Goal: Task Accomplishment & Management: Manage account settings

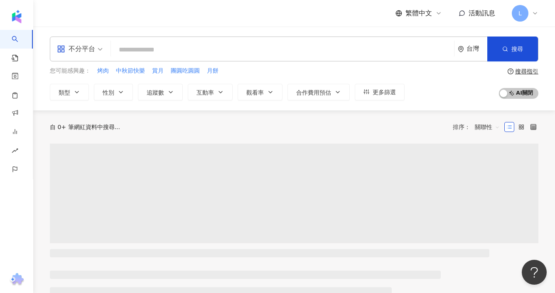
click at [517, 18] on span "L" at bounding box center [520, 13] width 17 height 17
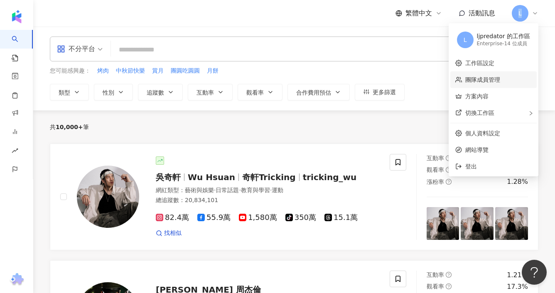
click at [495, 81] on link "團隊成員管理" at bounding box center [482, 79] width 35 height 7
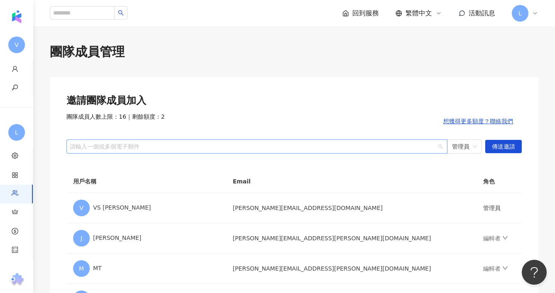
click at [157, 147] on div at bounding box center [252, 146] width 369 height 6
paste input "**********"
click at [459, 149] on span "管理員" at bounding box center [464, 146] width 25 height 13
type input "**********"
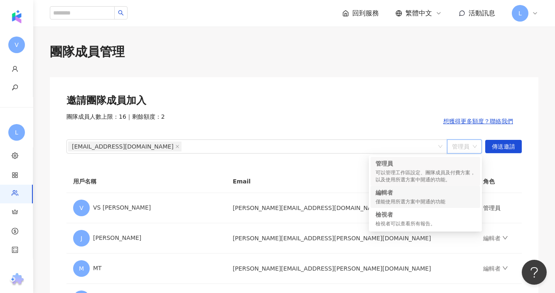
drag, startPoint x: 420, startPoint y: 195, endPoint x: 451, endPoint y: 188, distance: 31.5
click at [420, 195] on div "編輯者" at bounding box center [425, 193] width 100 height 8
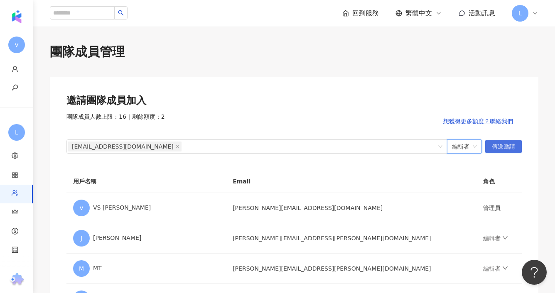
drag, startPoint x: 505, startPoint y: 150, endPoint x: 500, endPoint y: 150, distance: 4.6
click at [505, 150] on span "傳送邀請" at bounding box center [503, 146] width 23 height 13
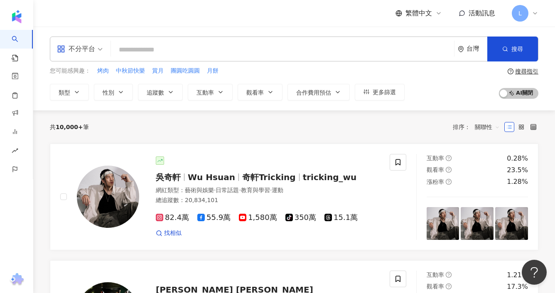
click at [525, 15] on span "L" at bounding box center [520, 13] width 17 height 17
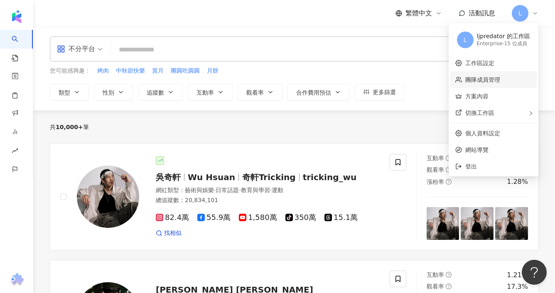
click at [486, 79] on link "團隊成員管理" at bounding box center [482, 79] width 35 height 7
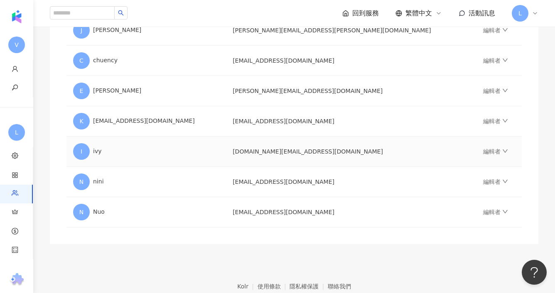
scroll to position [463, 0]
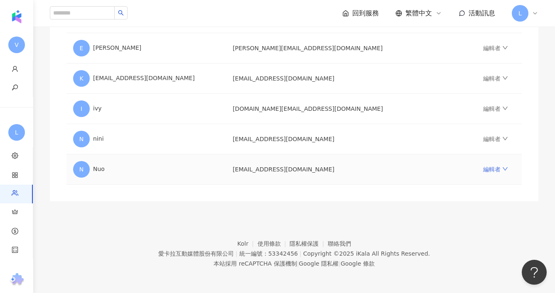
click at [483, 168] on link "編輯者" at bounding box center [495, 169] width 25 height 7
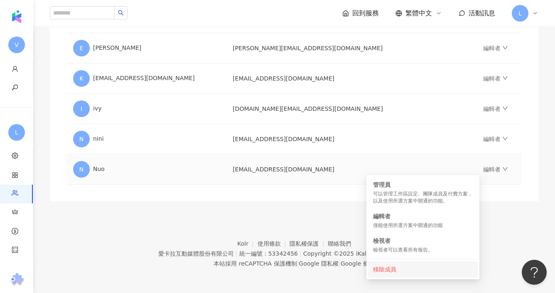
click at [397, 272] on div "移除成員" at bounding box center [423, 269] width 100 height 9
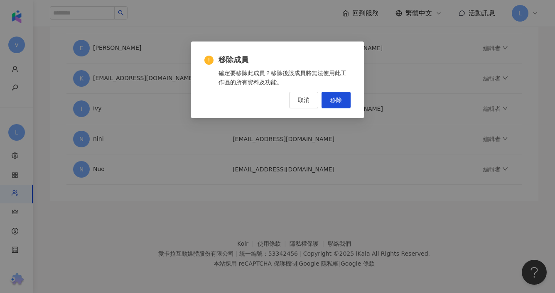
drag, startPoint x: 339, startPoint y: 98, endPoint x: 343, endPoint y: 104, distance: 7.1
click at [339, 98] on span "移除" at bounding box center [336, 100] width 12 height 7
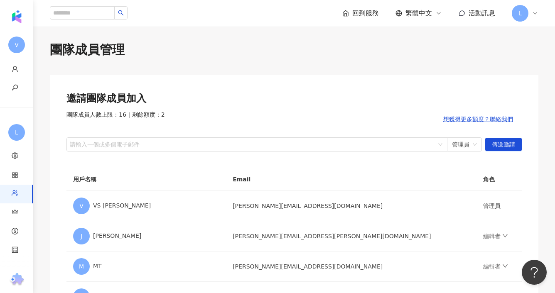
scroll to position [0, 0]
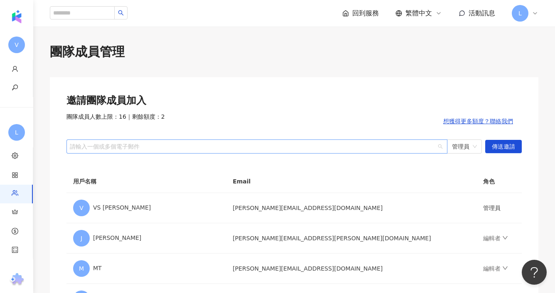
click at [367, 148] on div at bounding box center [252, 146] width 369 height 6
paste input "**********"
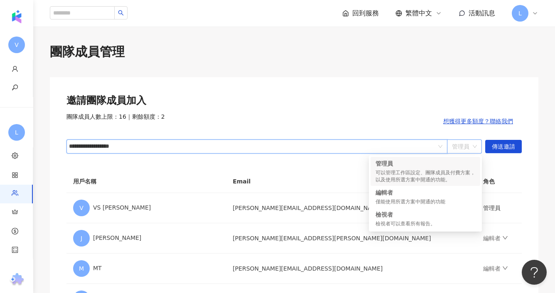
click at [472, 146] on span "管理員" at bounding box center [464, 146] width 25 height 13
type input "**********"
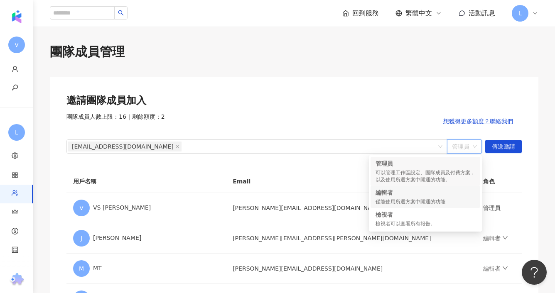
click at [441, 199] on div "僅能使用所選方案中開通的功能" at bounding box center [425, 202] width 100 height 7
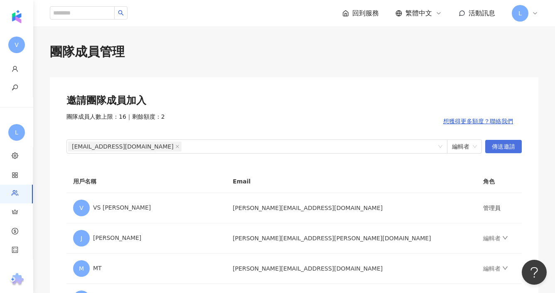
click at [512, 148] on span "傳送邀請" at bounding box center [503, 146] width 23 height 13
